Goal: Task Accomplishment & Management: Use online tool/utility

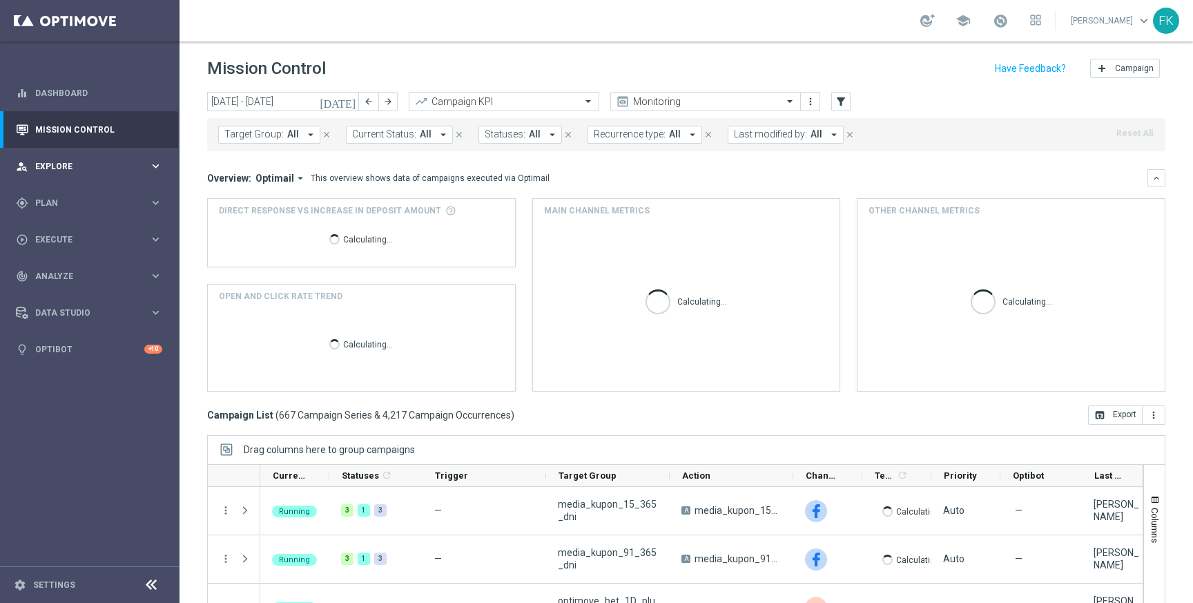
click at [137, 168] on span "Explore" at bounding box center [92, 166] width 114 height 8
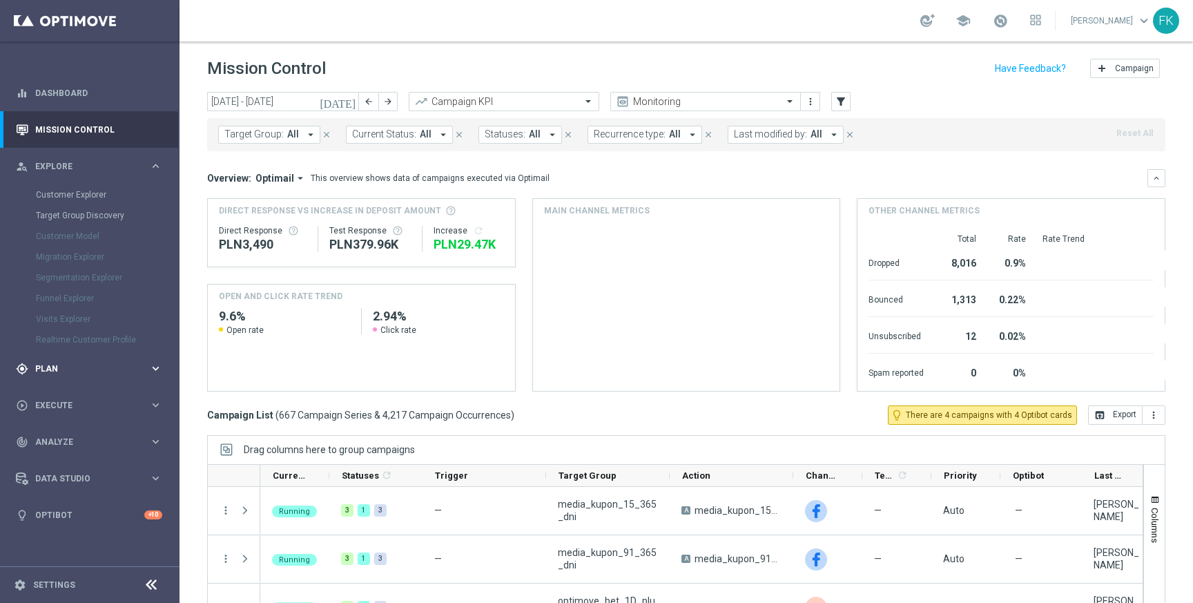
click at [101, 372] on div "gps_fixed Plan" at bounding box center [82, 369] width 133 height 12
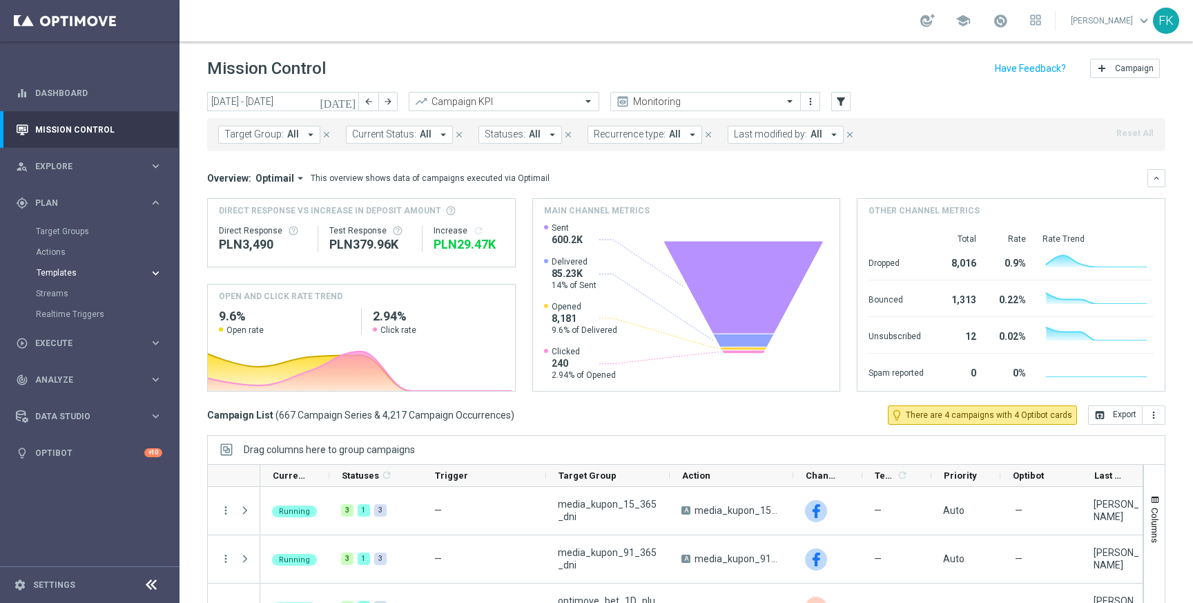
click at [64, 276] on span "Templates" at bounding box center [86, 273] width 99 height 8
click at [68, 289] on link "Optimail" at bounding box center [93, 293] width 101 height 11
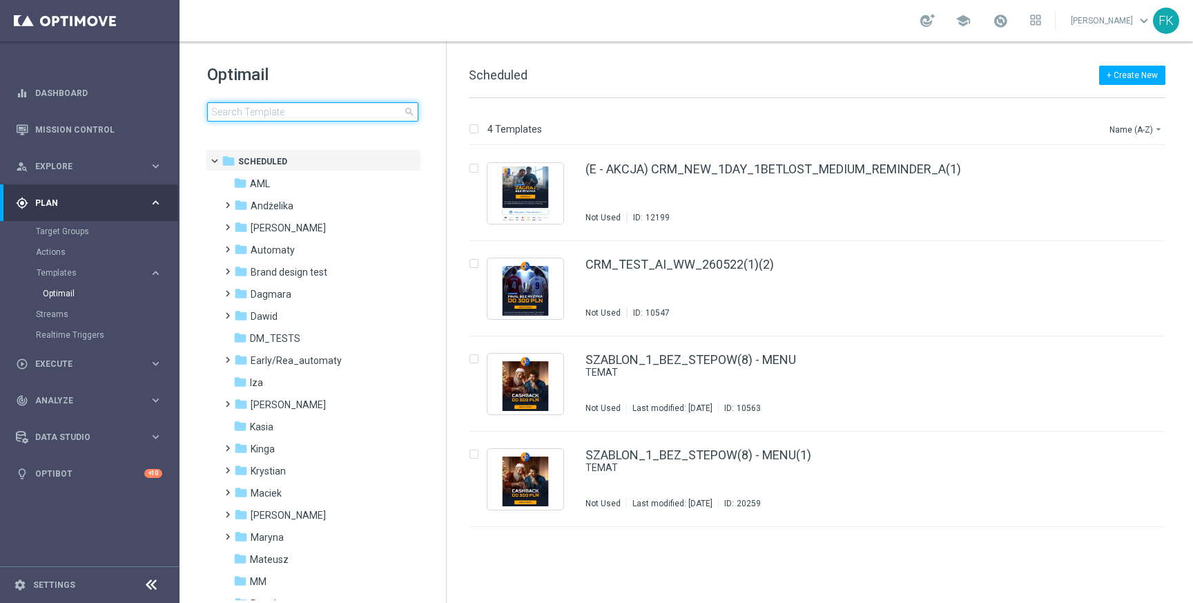
click at [341, 108] on input at bounding box center [312, 111] width 211 height 19
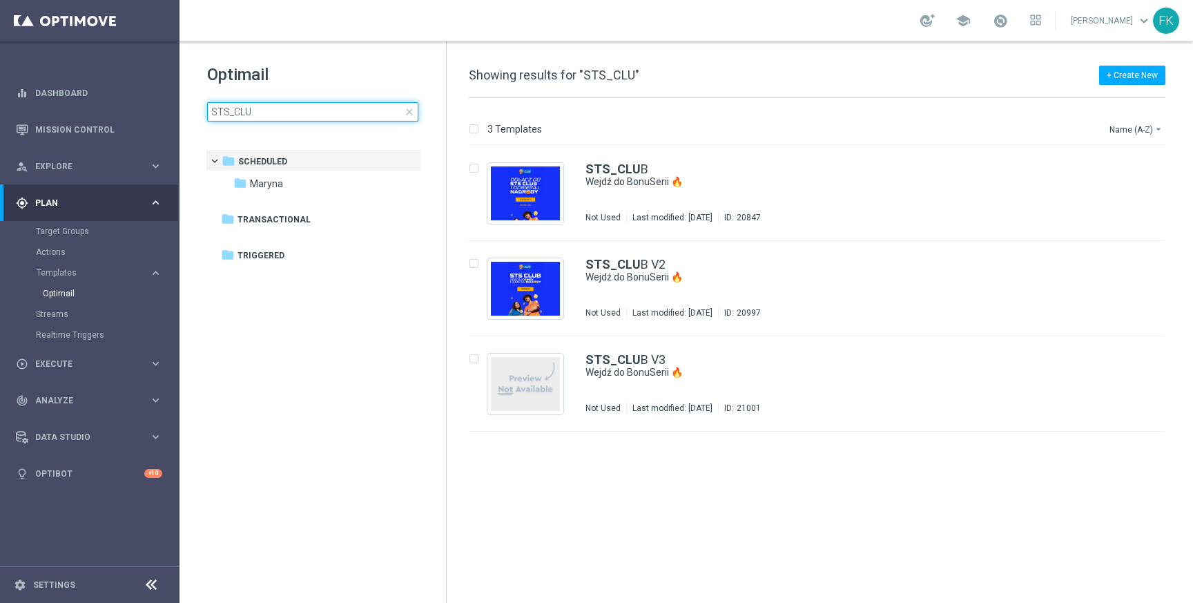
type input "STS_CLUB"
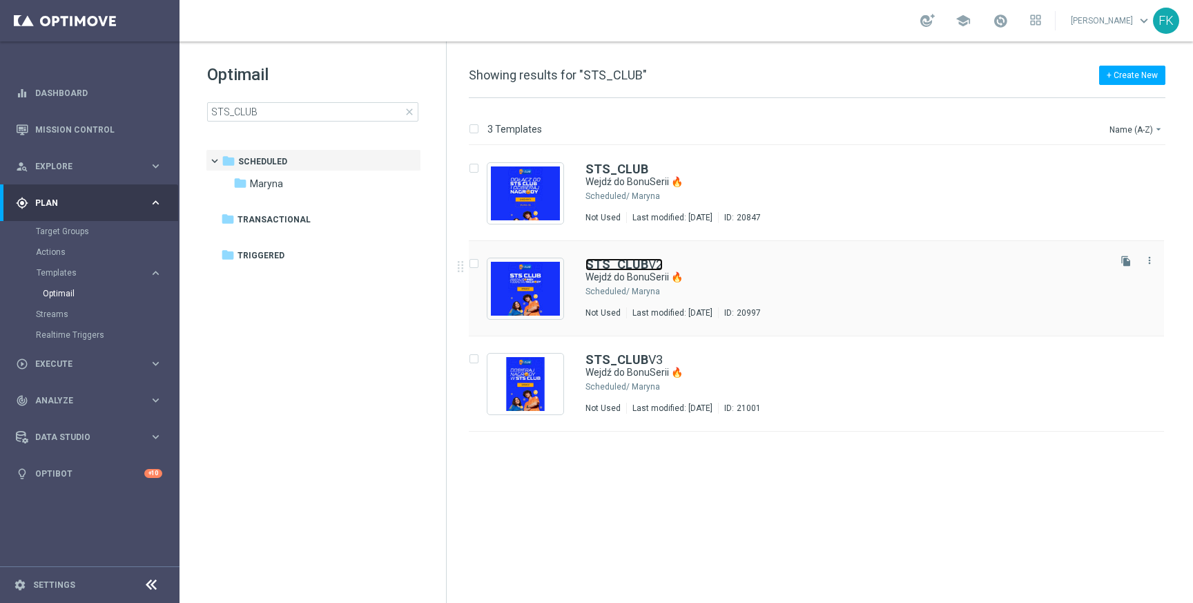
click at [642, 264] on b "STS_CLUB" at bounding box center [617, 264] width 63 height 15
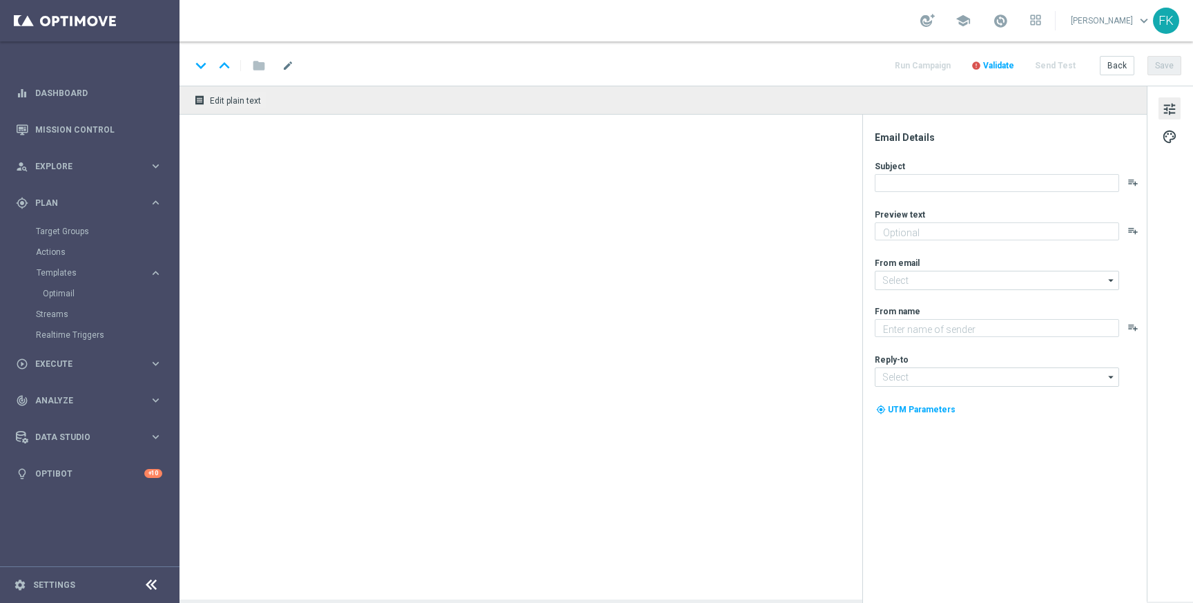
type textarea "Bonus za regularną grę w STS! 😎"
type input "oferta@sts.pl"
type textarea "STS"
type input "kontakt@sts.pl"
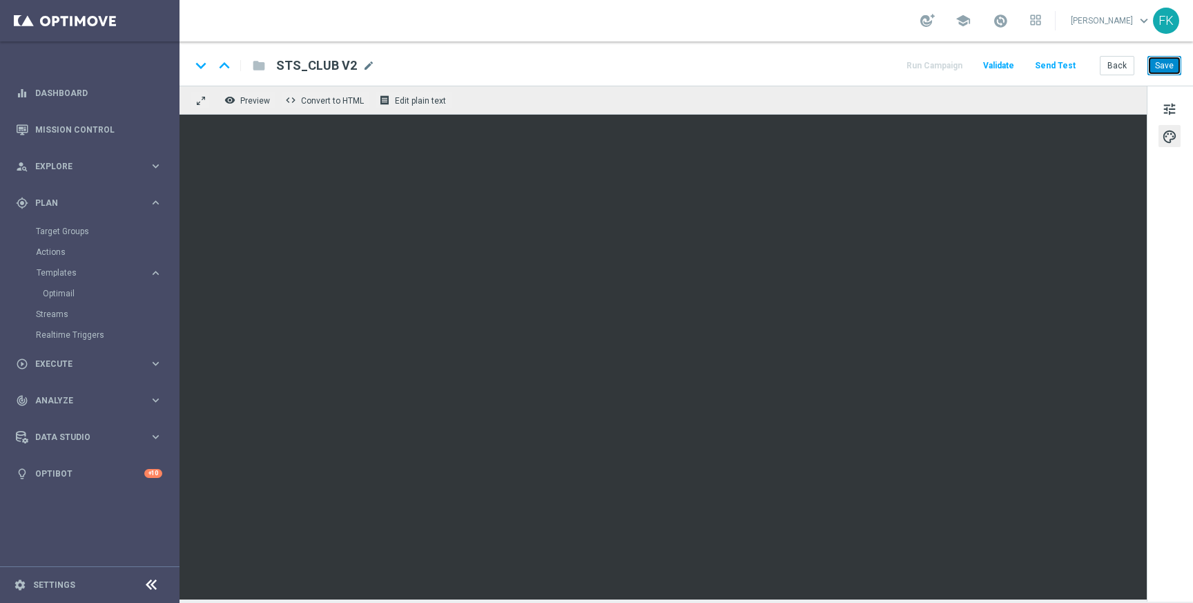
click at [1166, 66] on button "Save" at bounding box center [1165, 65] width 34 height 19
click at [1175, 65] on button "Save" at bounding box center [1165, 65] width 34 height 19
